Goal: Information Seeking & Learning: Learn about a topic

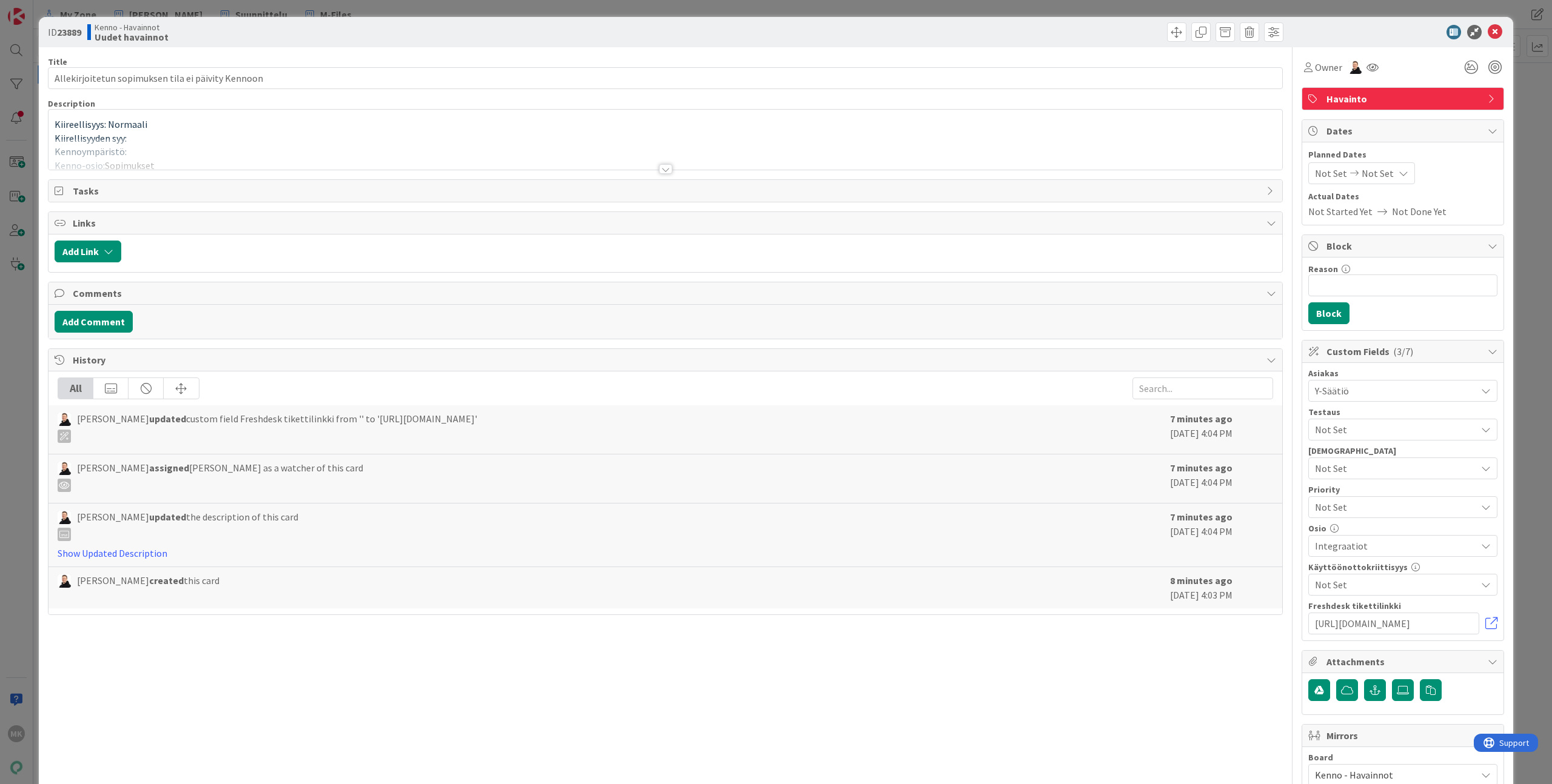
click at [330, 165] on div at bounding box center [665, 154] width 1234 height 31
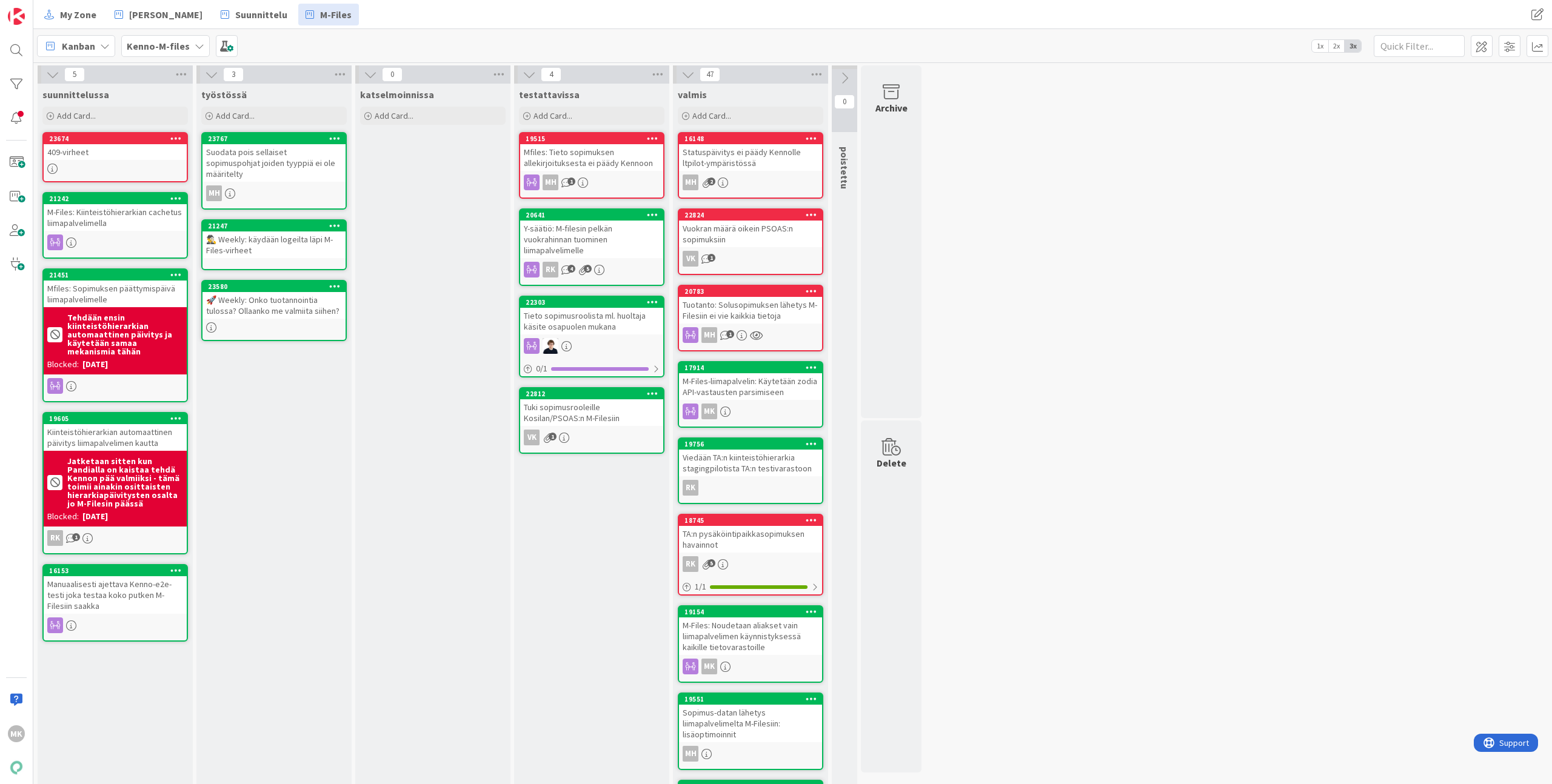
click at [618, 163] on div "Mfiles: Tieto sopimuksen allekirjoituksesta ei päädy Kennoon" at bounding box center [592, 157] width 143 height 27
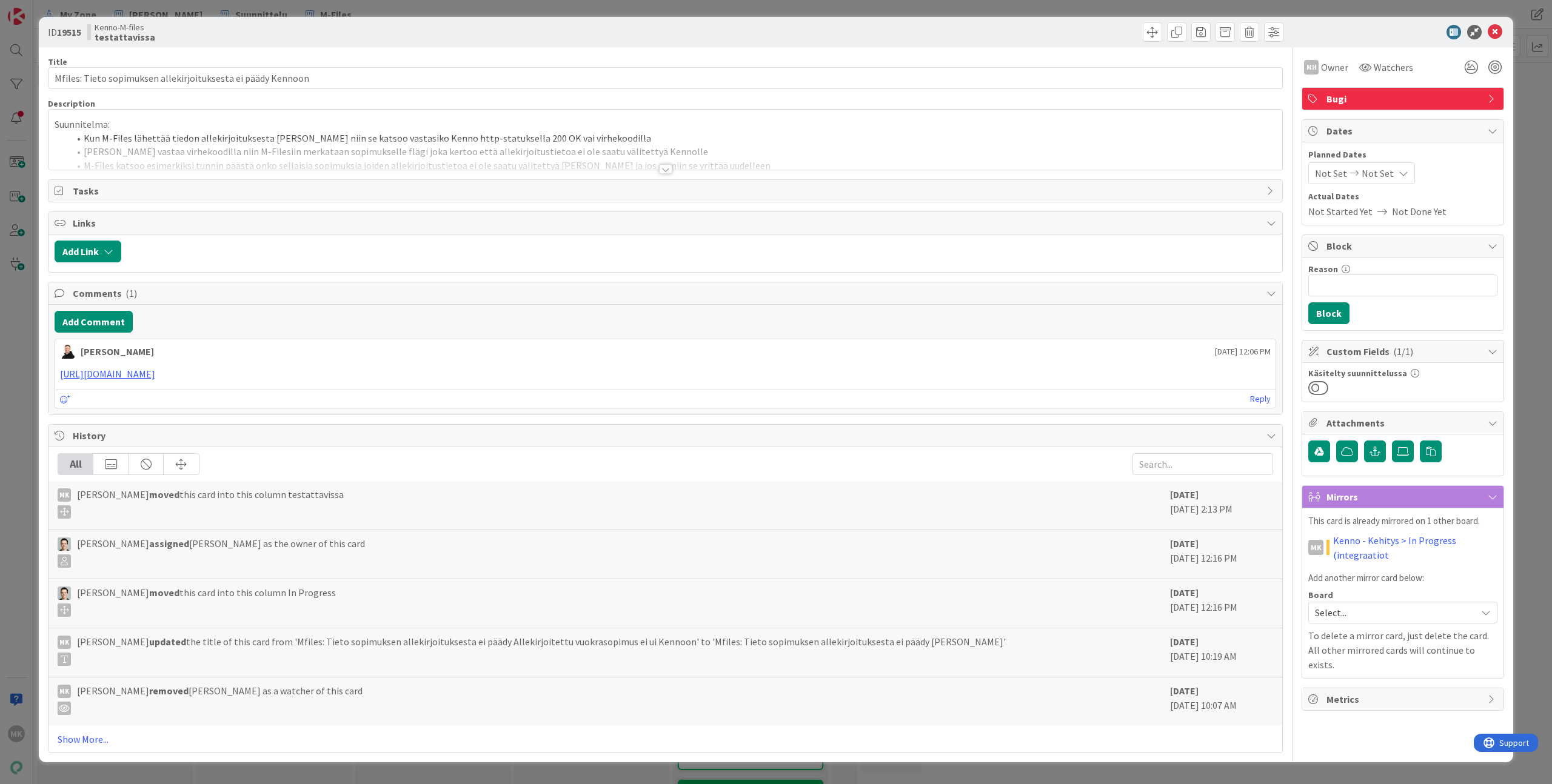
click at [576, 164] on div at bounding box center [665, 154] width 1234 height 31
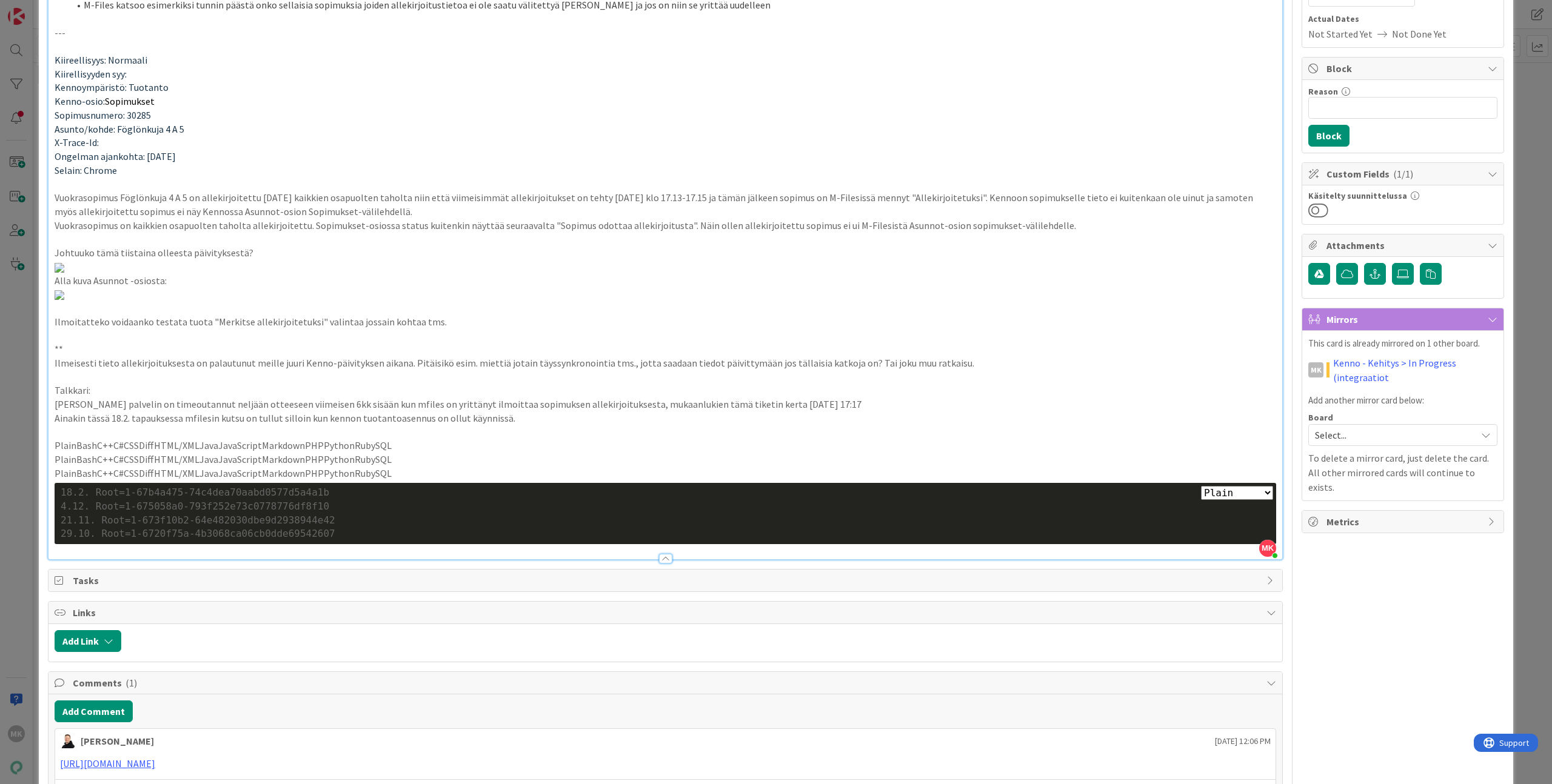
scroll to position [11, 0]
